Goal: Browse casually

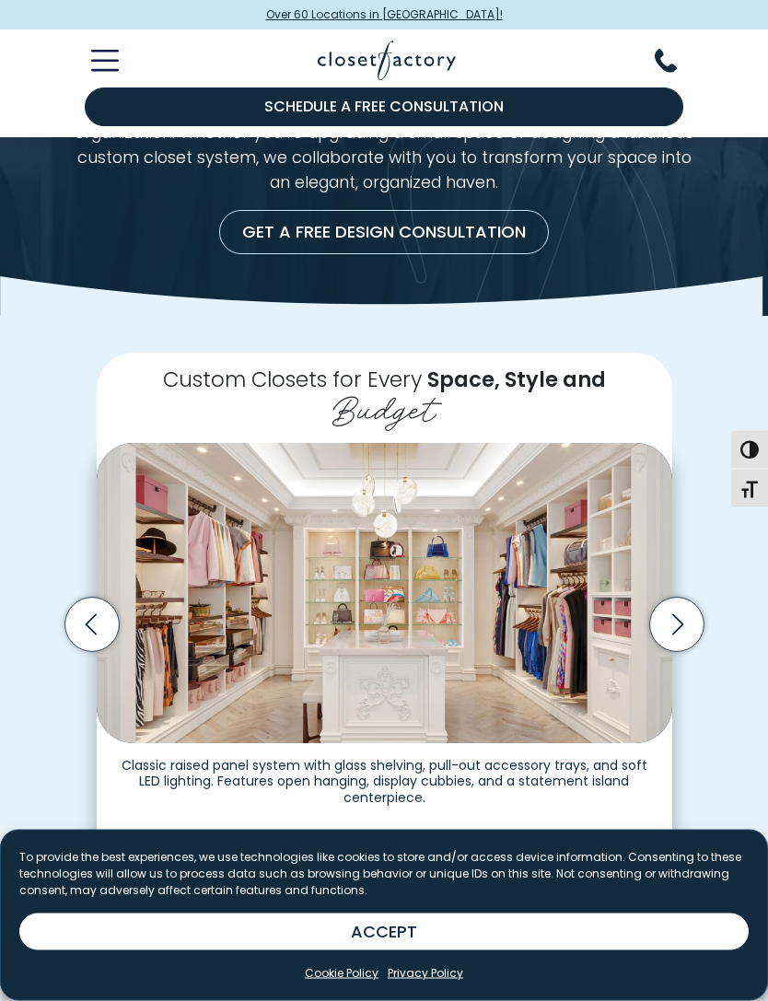
click at [679, 607] on icon "Next slide" at bounding box center [676, 626] width 54 height 54
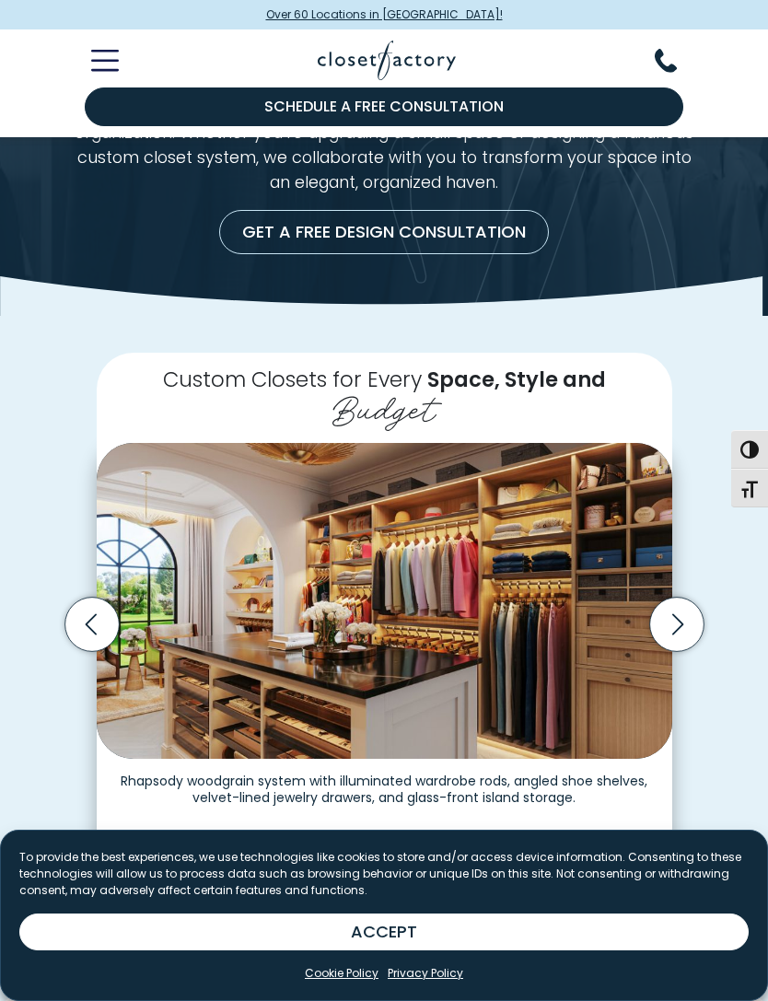
click at [691, 618] on icon "Next slide" at bounding box center [676, 625] width 54 height 54
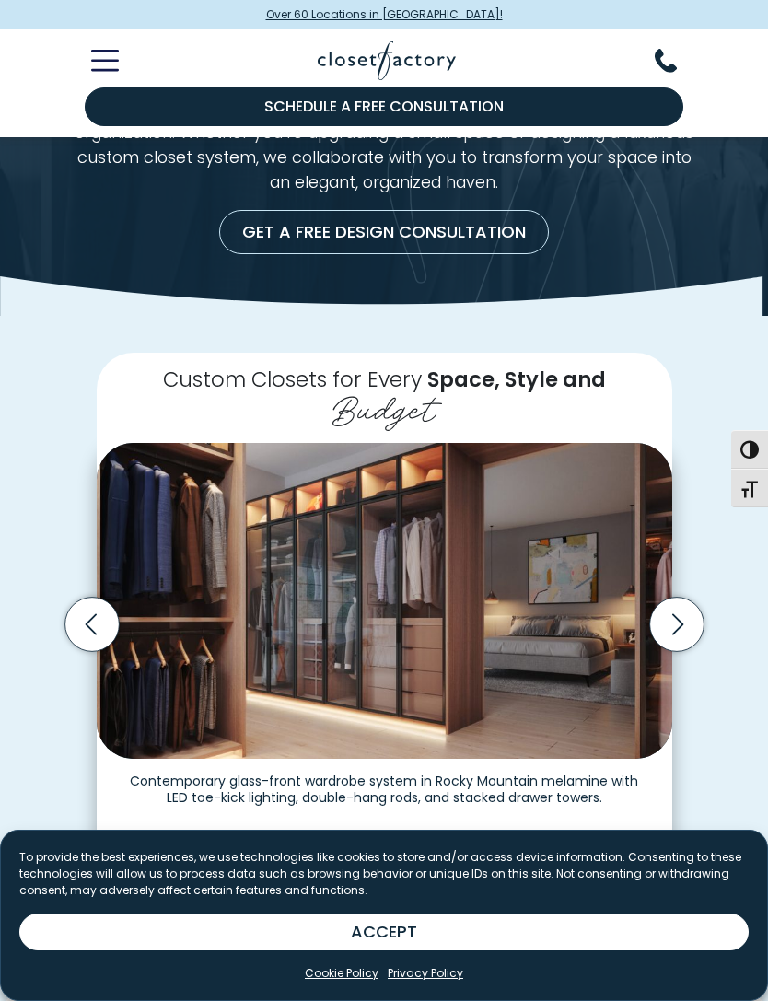
click at [676, 614] on icon "Next slide" at bounding box center [676, 625] width 54 height 54
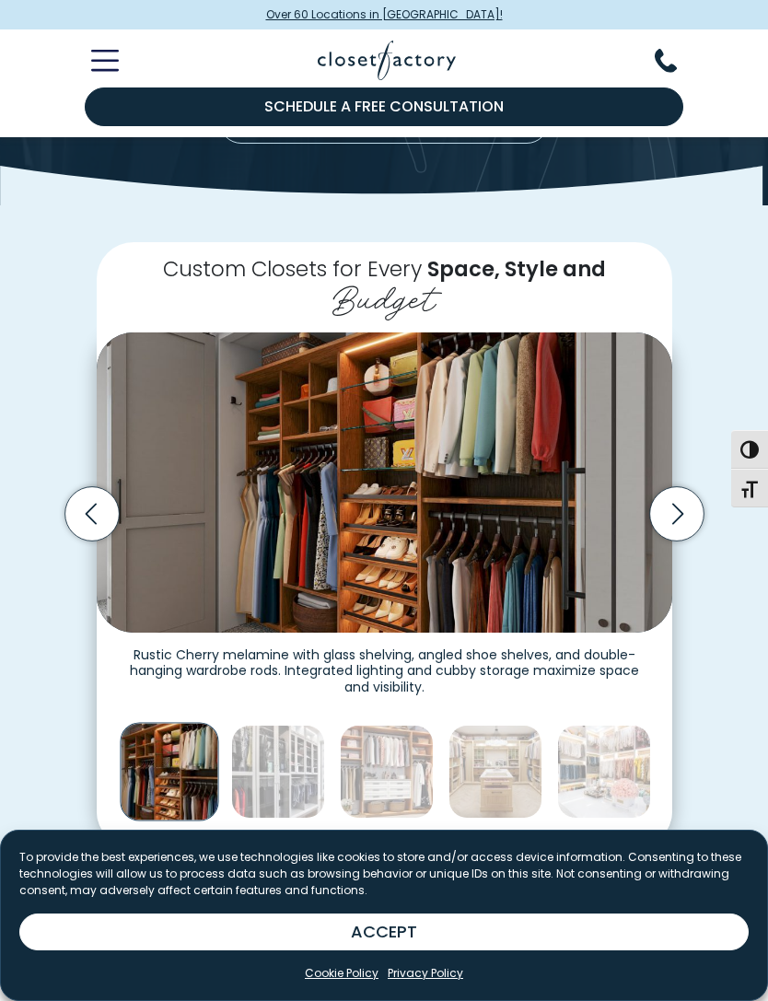
scroll to position [285, 0]
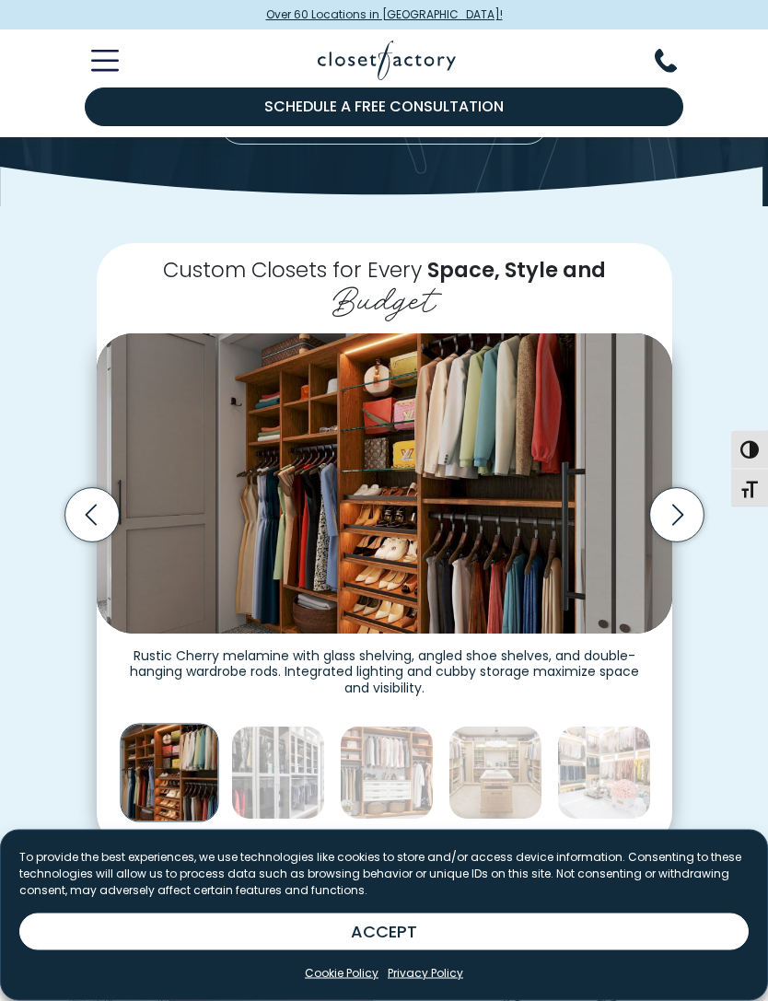
click at [685, 505] on icon "Next slide" at bounding box center [676, 516] width 54 height 54
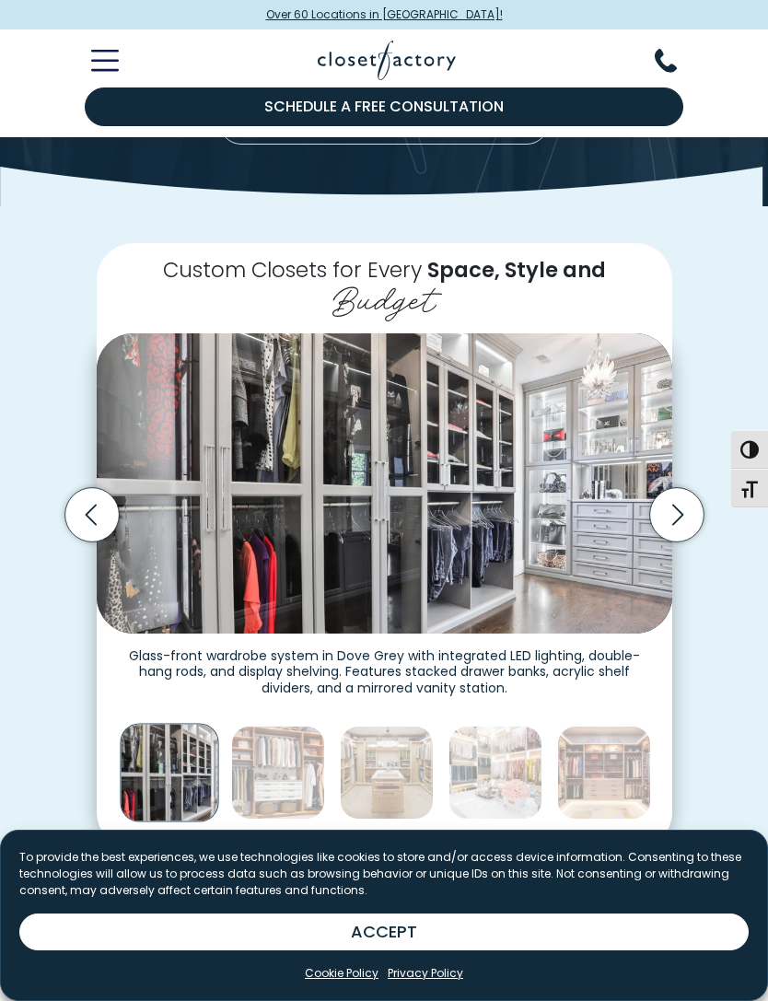
click at [670, 498] on icon "Next slide" at bounding box center [676, 515] width 54 height 54
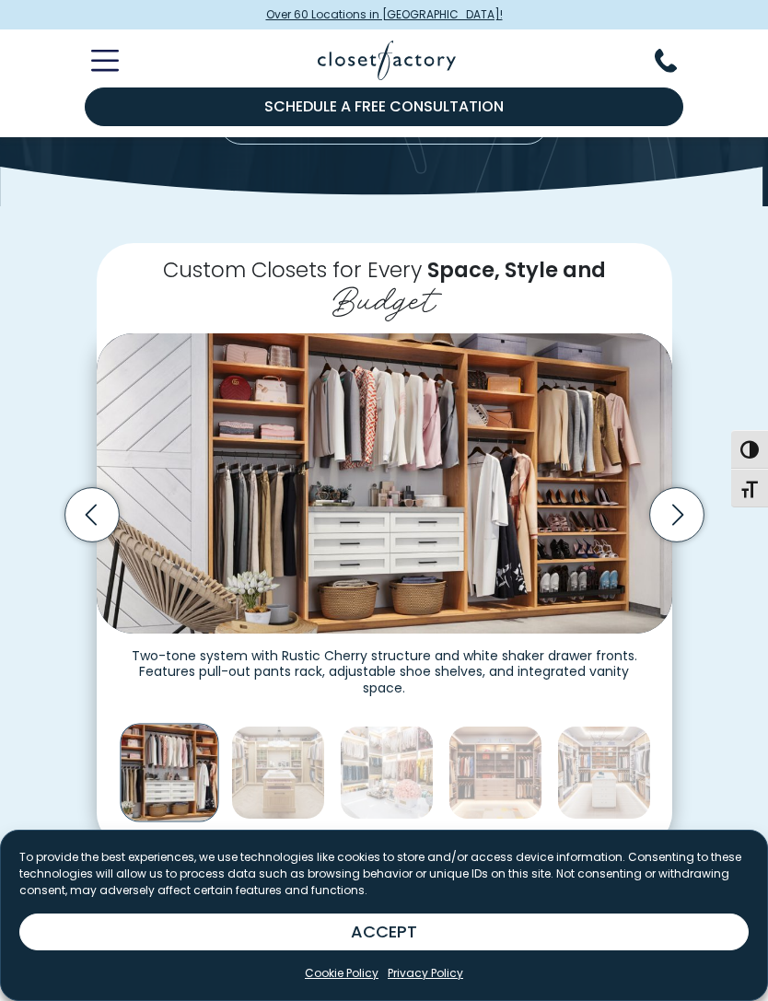
click at [681, 507] on icon "Next slide" at bounding box center [676, 515] width 11 height 21
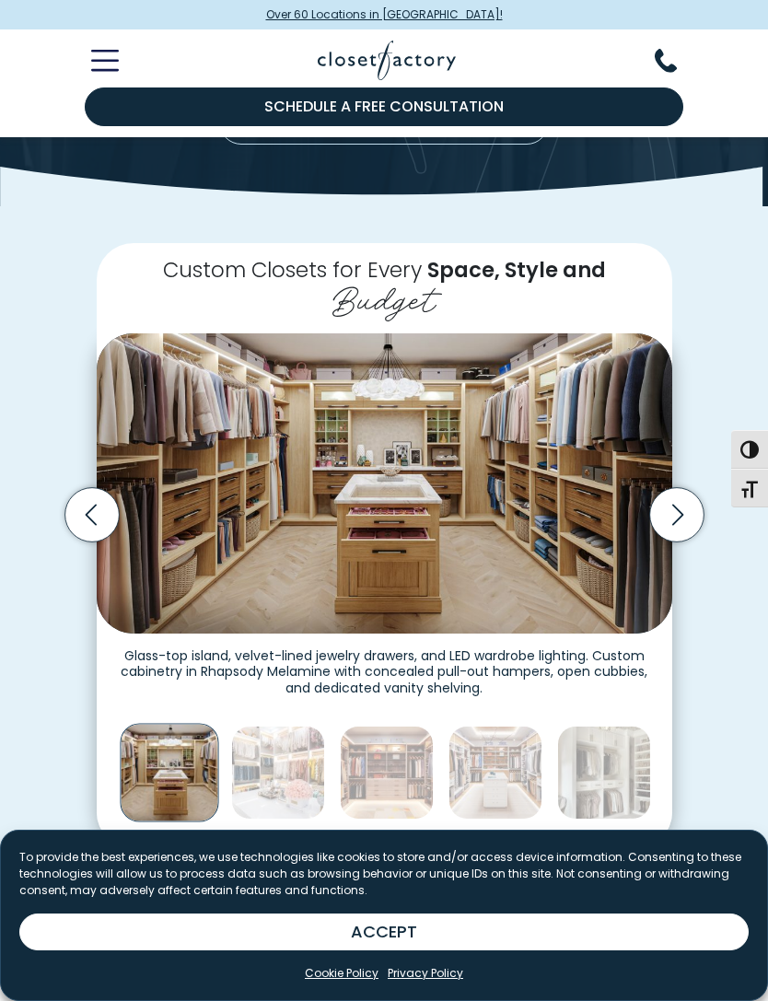
click at [682, 506] on icon "Next slide" at bounding box center [676, 515] width 11 height 21
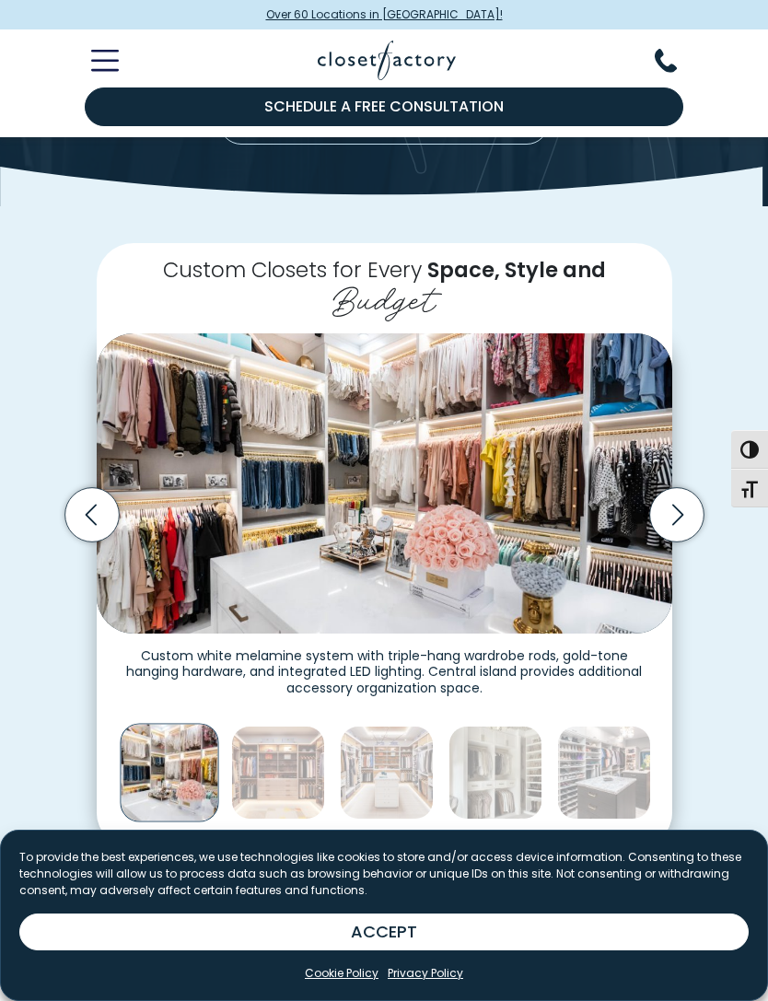
click at [680, 500] on icon "Next slide" at bounding box center [676, 515] width 54 height 54
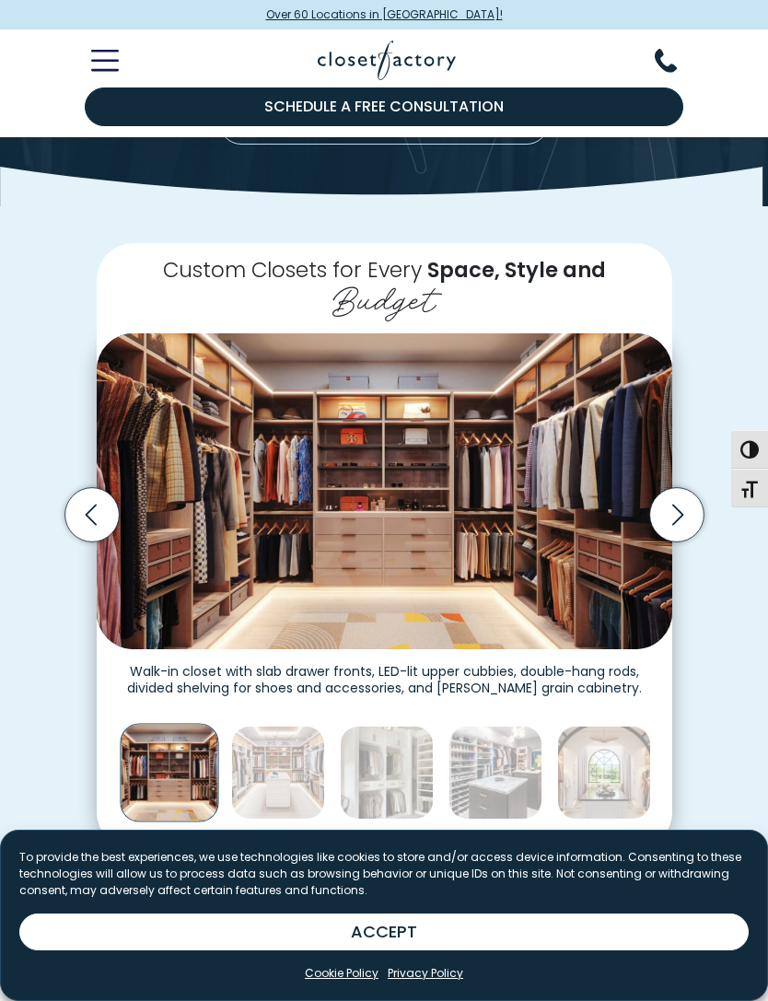
click at [680, 503] on icon "Next slide" at bounding box center [676, 515] width 54 height 54
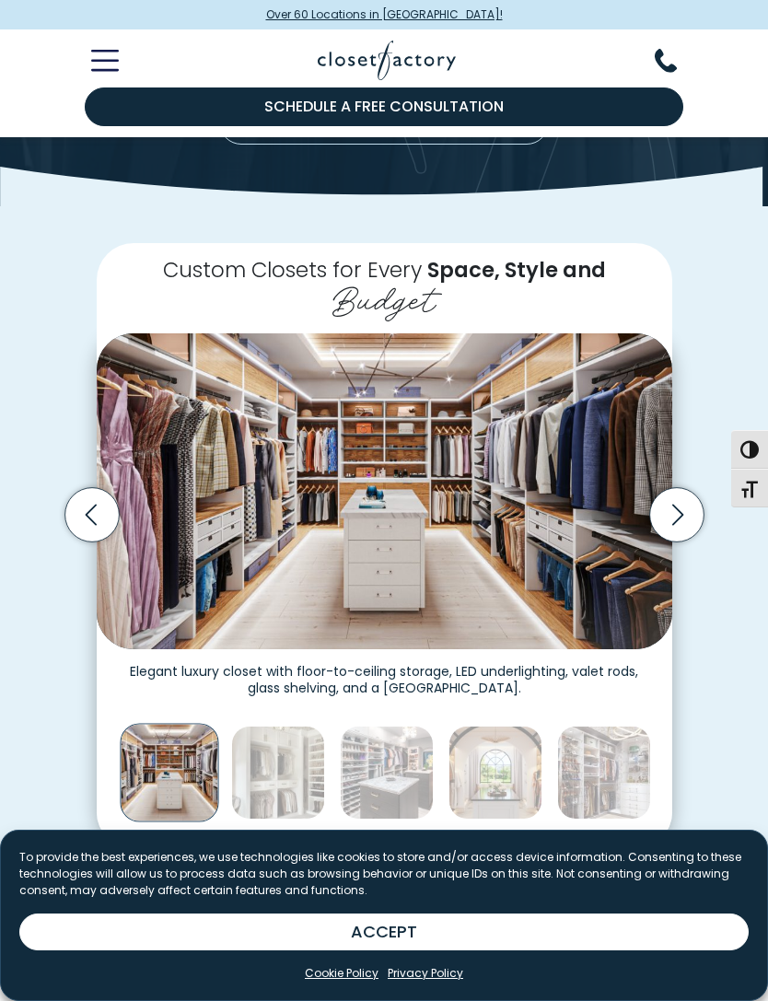
click at [676, 488] on icon "Next slide" at bounding box center [676, 515] width 54 height 54
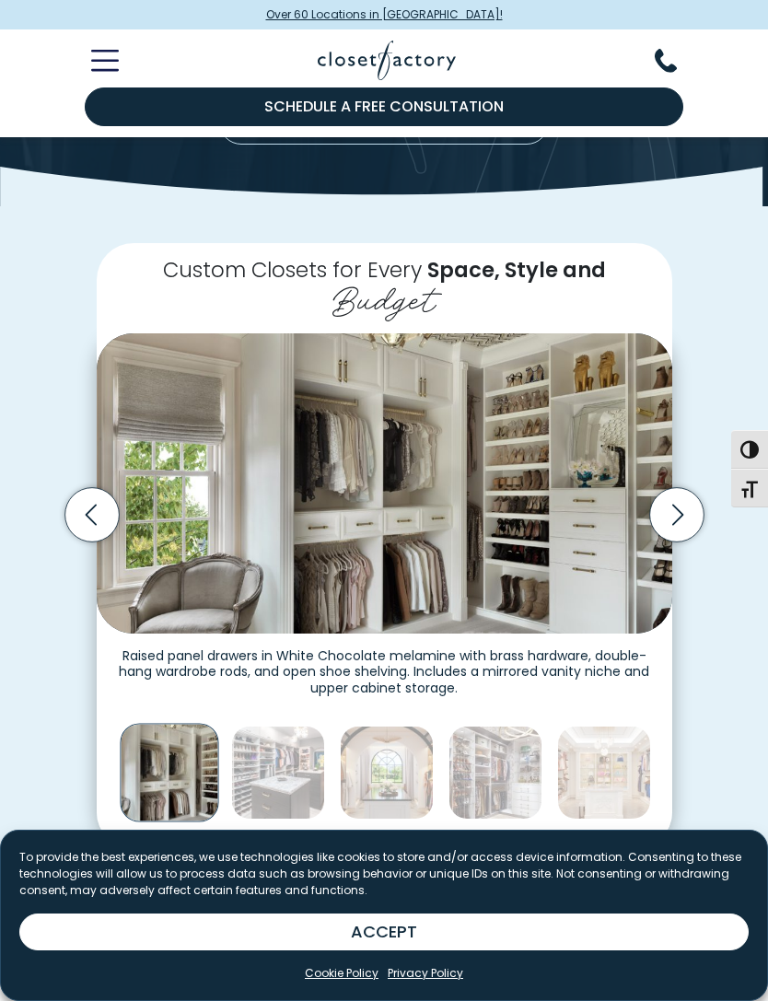
click at [680, 494] on icon "Next slide" at bounding box center [676, 515] width 54 height 54
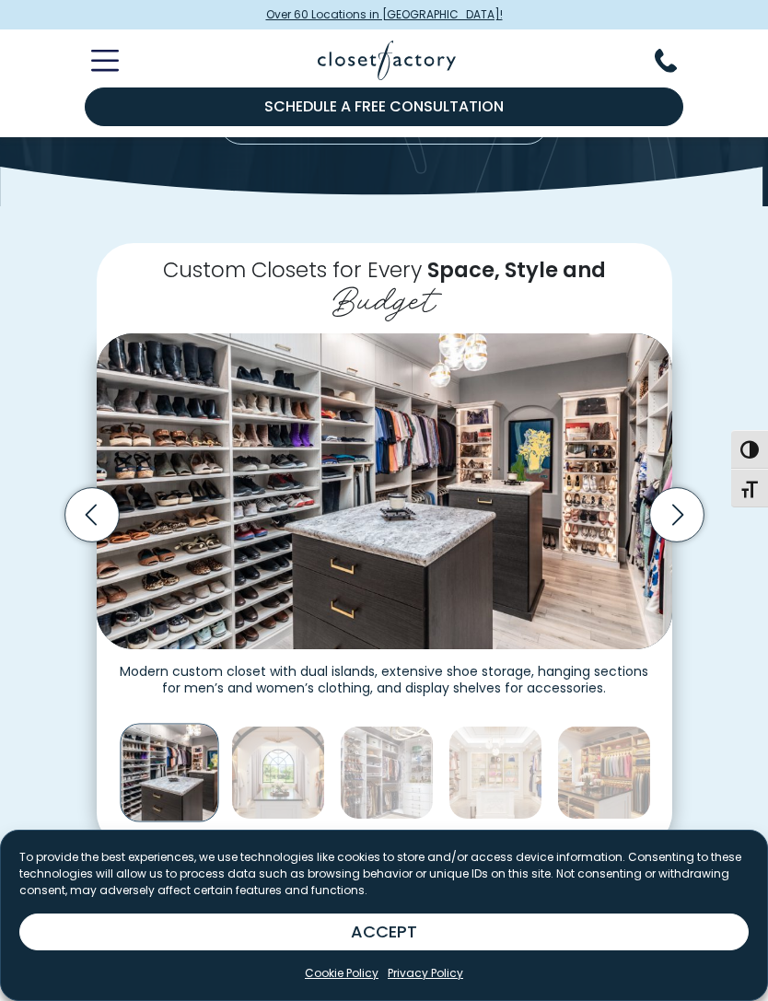
click at [676, 502] on icon "Next slide" at bounding box center [676, 515] width 54 height 54
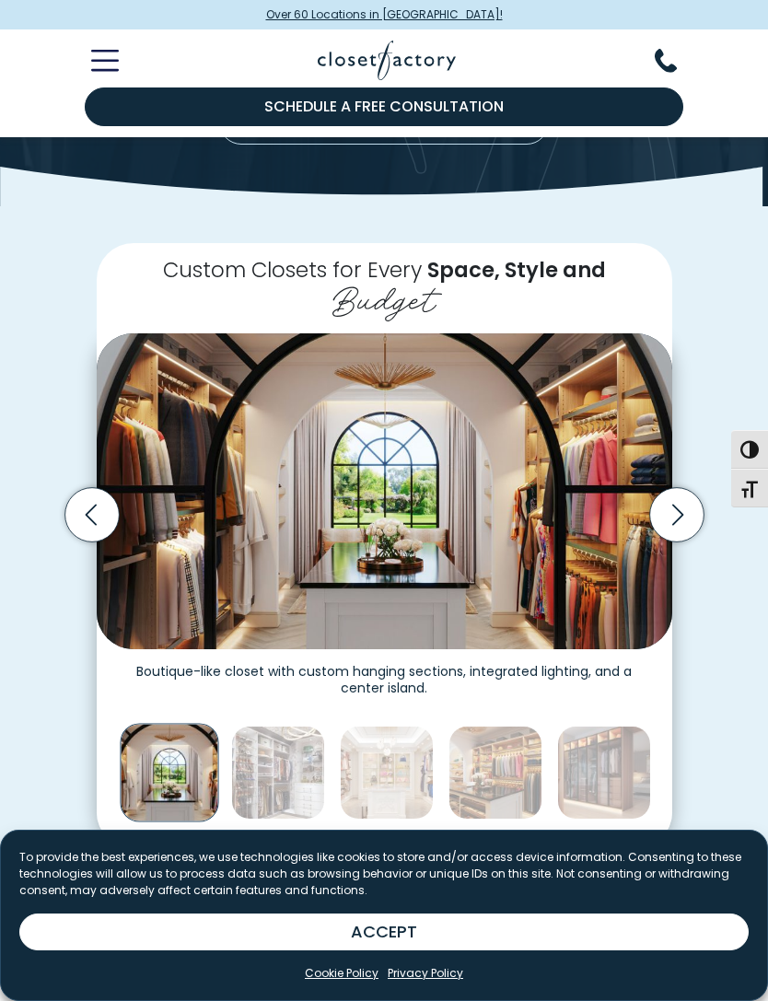
click at [688, 499] on icon "Next slide" at bounding box center [676, 515] width 54 height 54
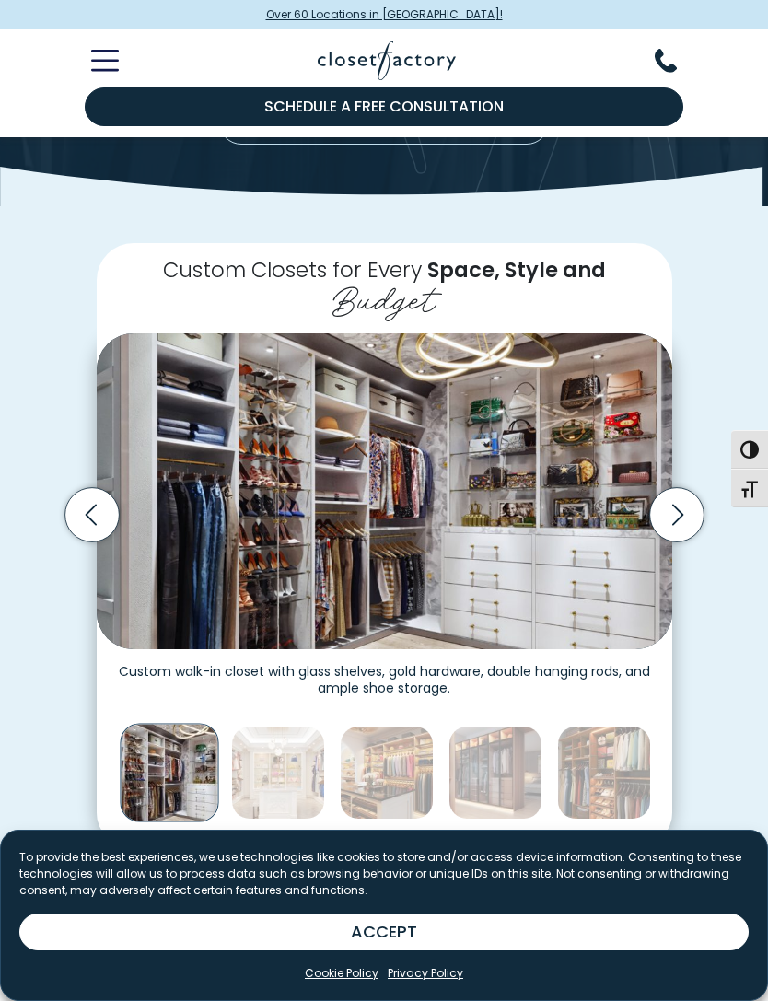
click at [680, 497] on icon "Next slide" at bounding box center [676, 515] width 54 height 54
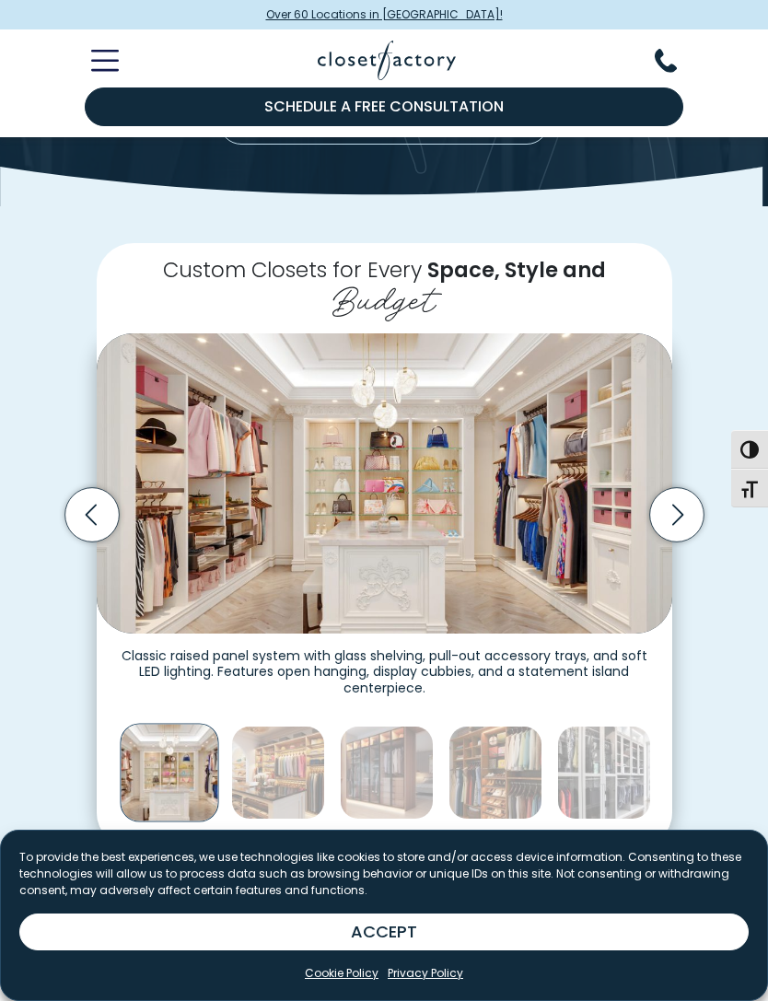
click at [683, 496] on icon "Next slide" at bounding box center [676, 515] width 54 height 54
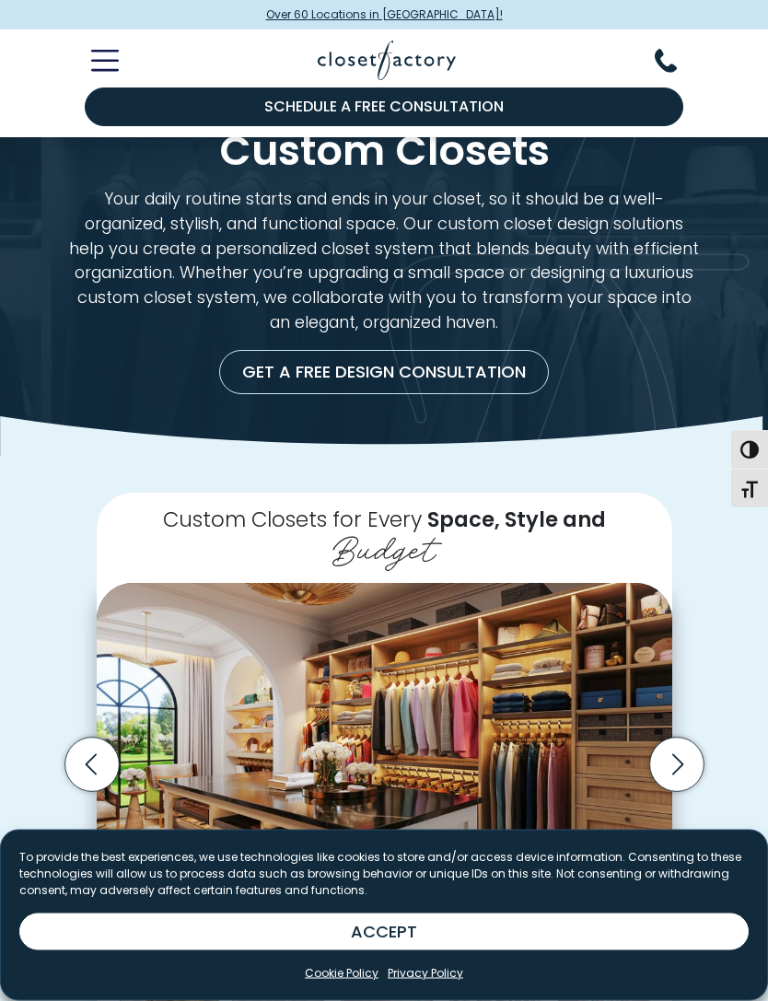
scroll to position [0, 0]
